Goal: Find specific page/section: Find specific page/section

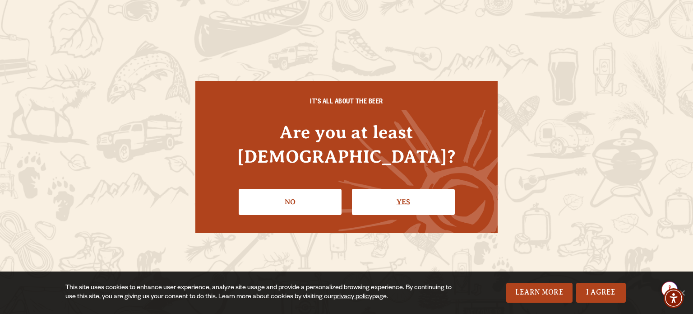
click at [402, 190] on link "Yes" at bounding box center [403, 202] width 103 height 26
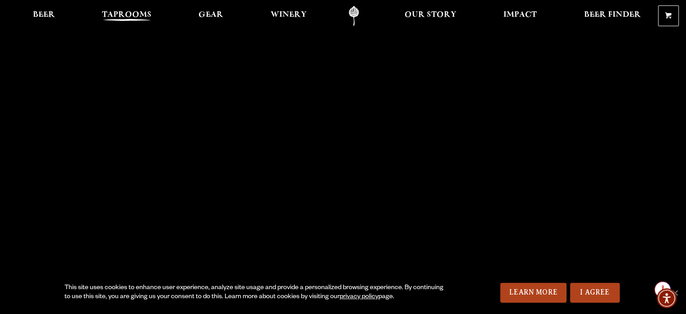
click at [132, 15] on span "Taprooms" at bounding box center [127, 14] width 50 height 7
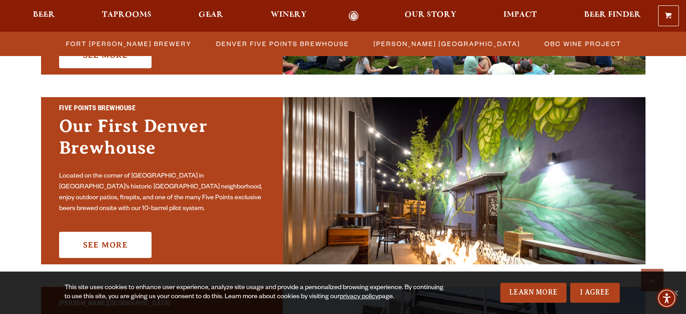
scroll to position [433, 0]
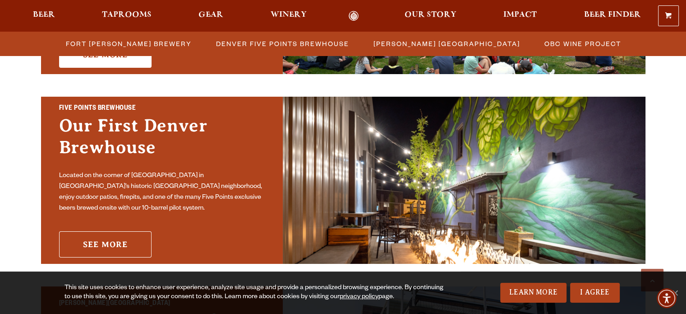
click at [115, 241] on link "See More" at bounding box center [105, 244] width 93 height 26
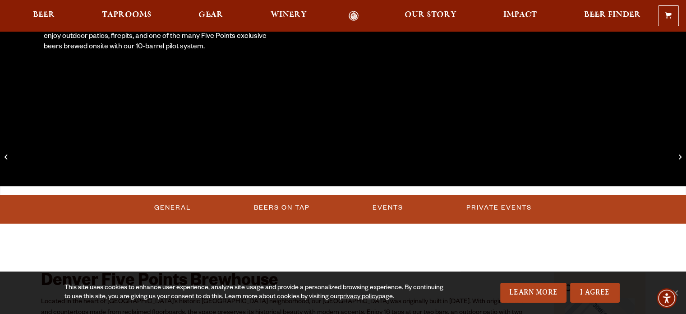
scroll to position [200, 0]
click at [175, 204] on link "General" at bounding box center [173, 207] width 44 height 21
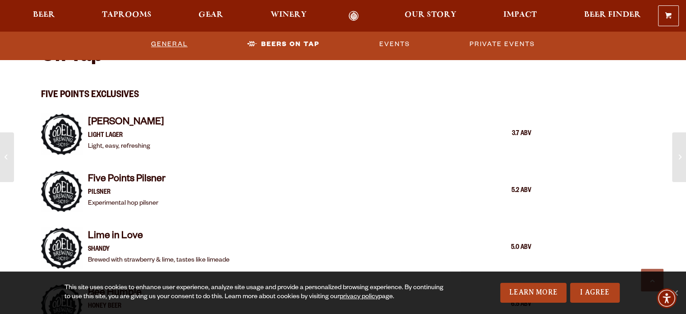
scroll to position [880, 0]
